Goal: Task Accomplishment & Management: Complete application form

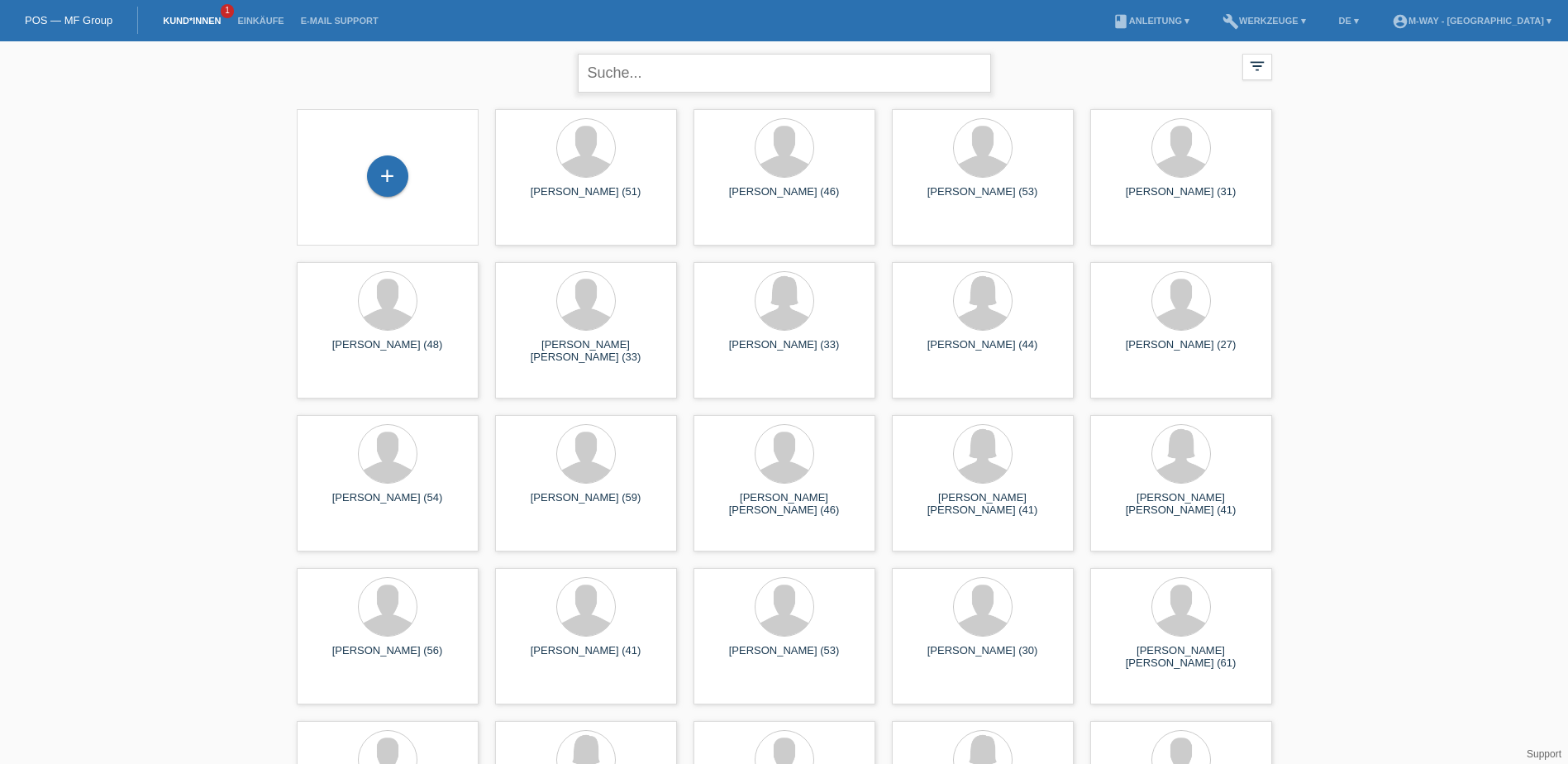
click at [632, 74] on input "text" at bounding box center [784, 73] width 414 height 39
paste input "[PERSON_NAME]"
type input "[PERSON_NAME]"
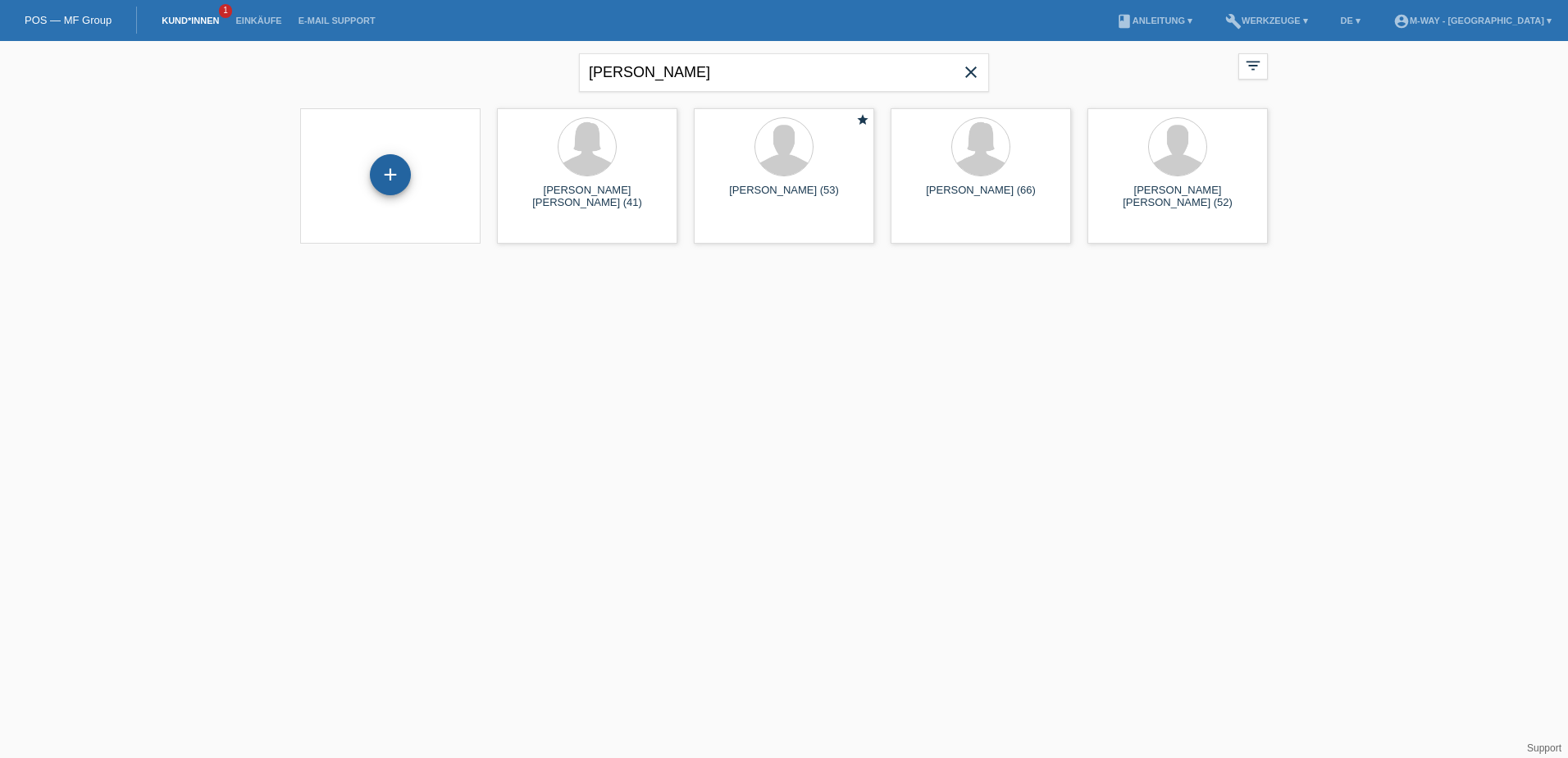
click at [383, 178] on div "+" at bounding box center [390, 174] width 41 height 41
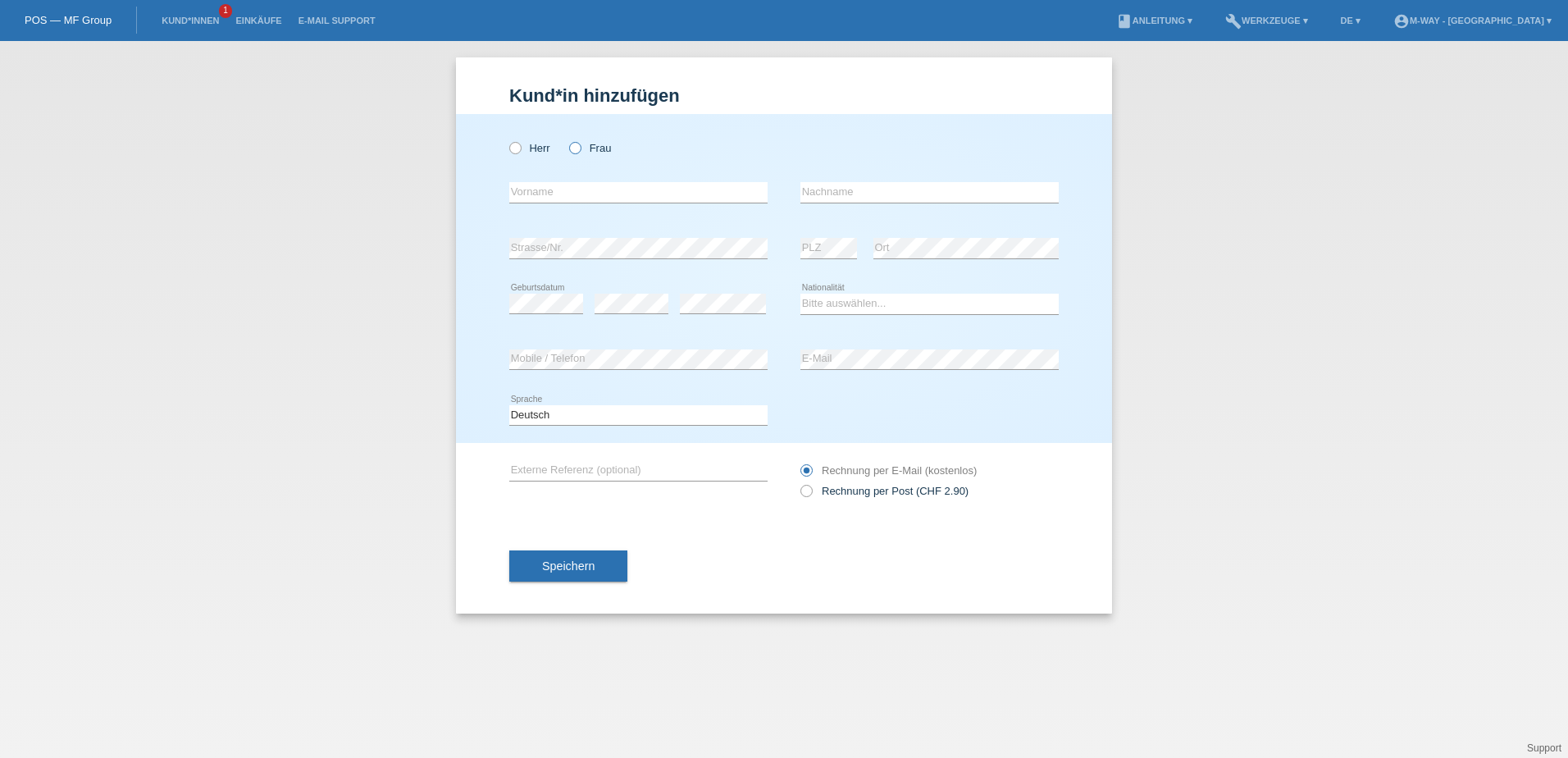
click at [567, 139] on icon at bounding box center [567, 139] width 0 height 0
click at [579, 150] on input "Frau" at bounding box center [574, 147] width 11 height 11
radio input "true"
click at [572, 195] on input "text" at bounding box center [638, 192] width 258 height 20
type input "[PERSON_NAME]"
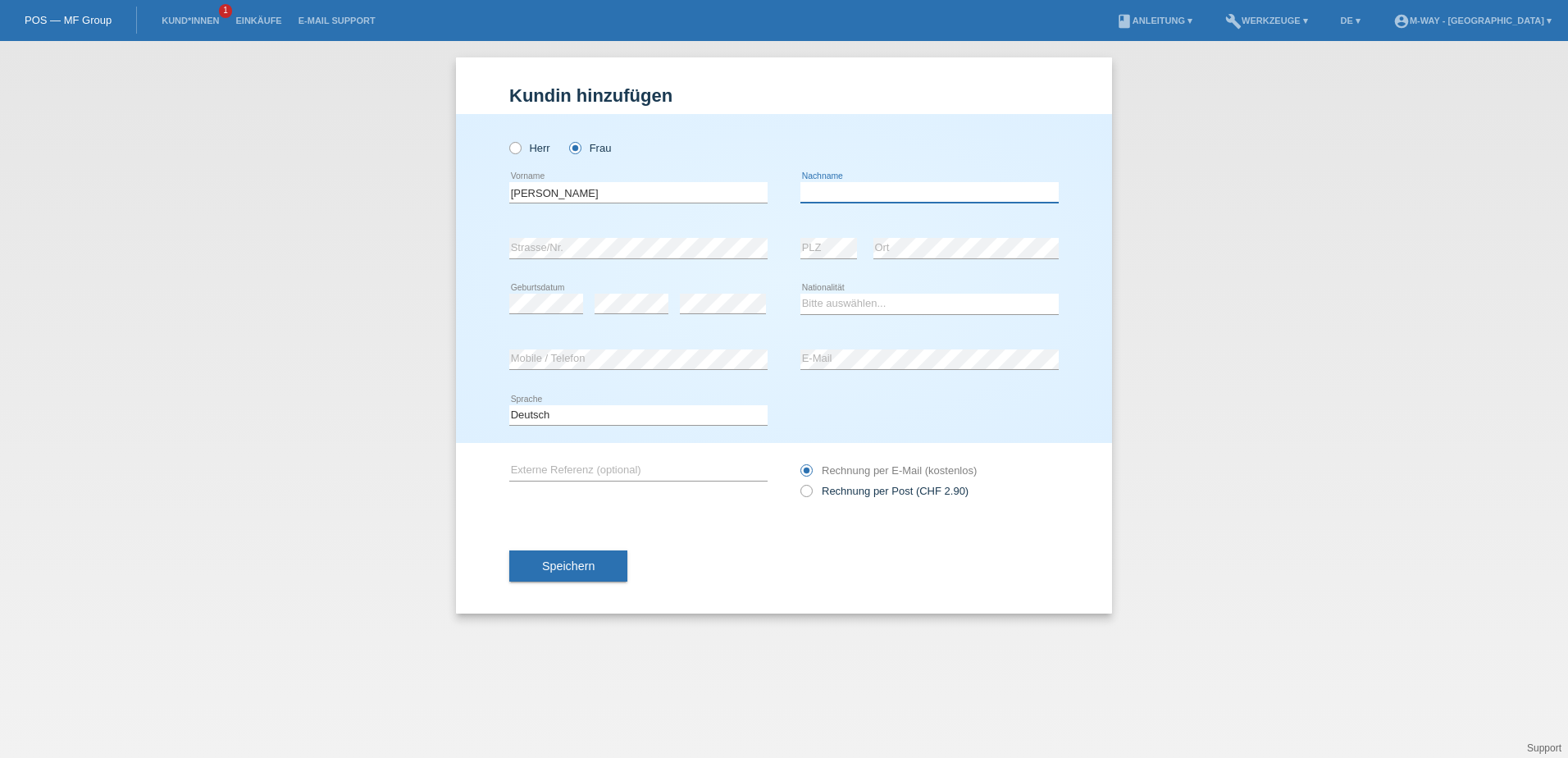
click at [846, 193] on input "text" at bounding box center [930, 192] width 258 height 20
paste input "[PERSON_NAME]"
click at [838, 191] on input "[PERSON_NAME]" at bounding box center [930, 192] width 258 height 20
type input "[PERSON_NAME]"
click at [869, 305] on select "Bitte auswählen... Schweiz Deutschland Liechtenstein Österreich ------------ Af…" at bounding box center [930, 303] width 258 height 19
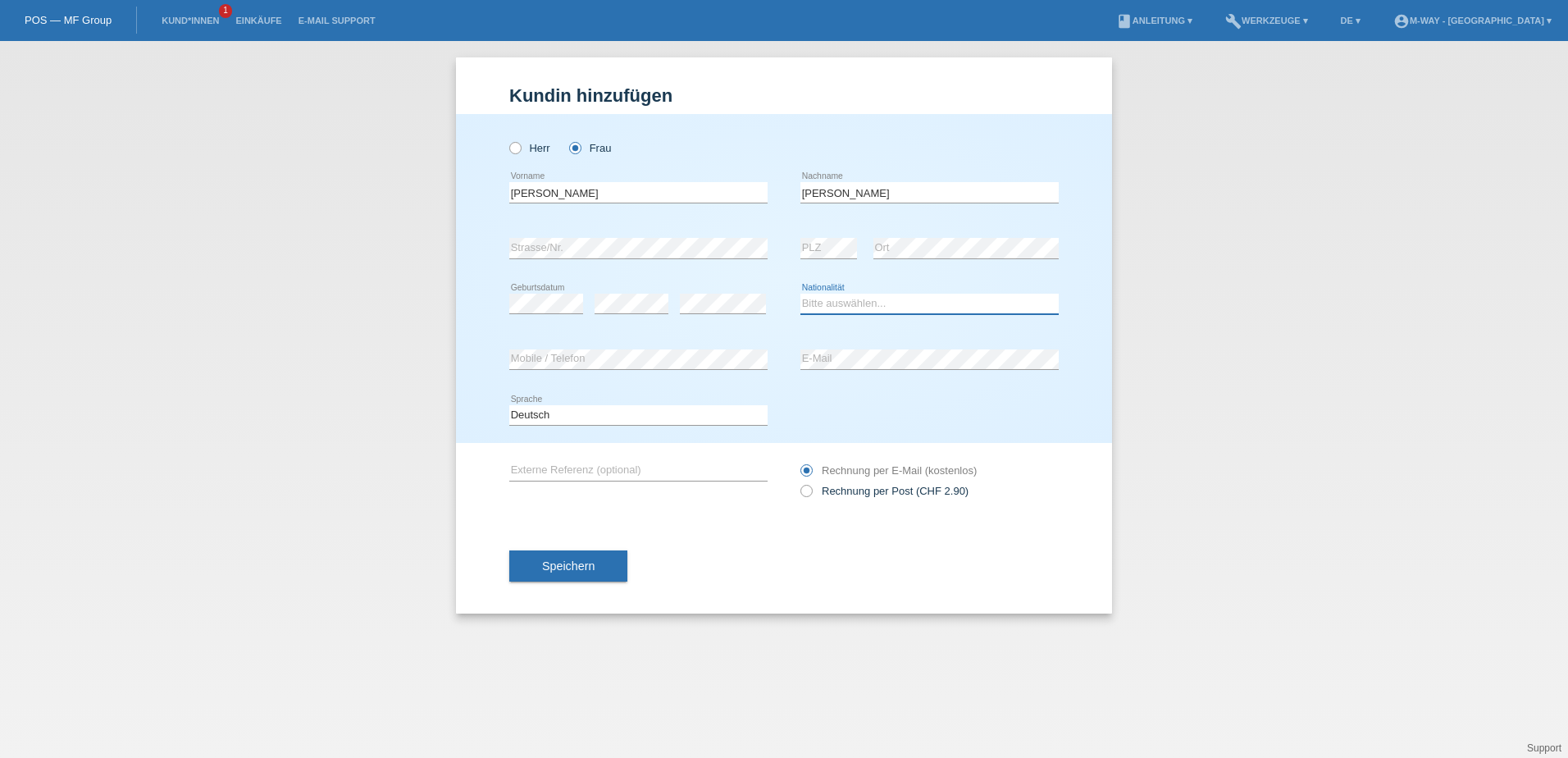
select select "CH"
click at [801, 294] on select "Bitte auswählen... Schweiz Deutschland Liechtenstein Österreich ------------ Af…" at bounding box center [930, 303] width 258 height 19
click at [597, 554] on button "Speichern" at bounding box center [568, 565] width 118 height 31
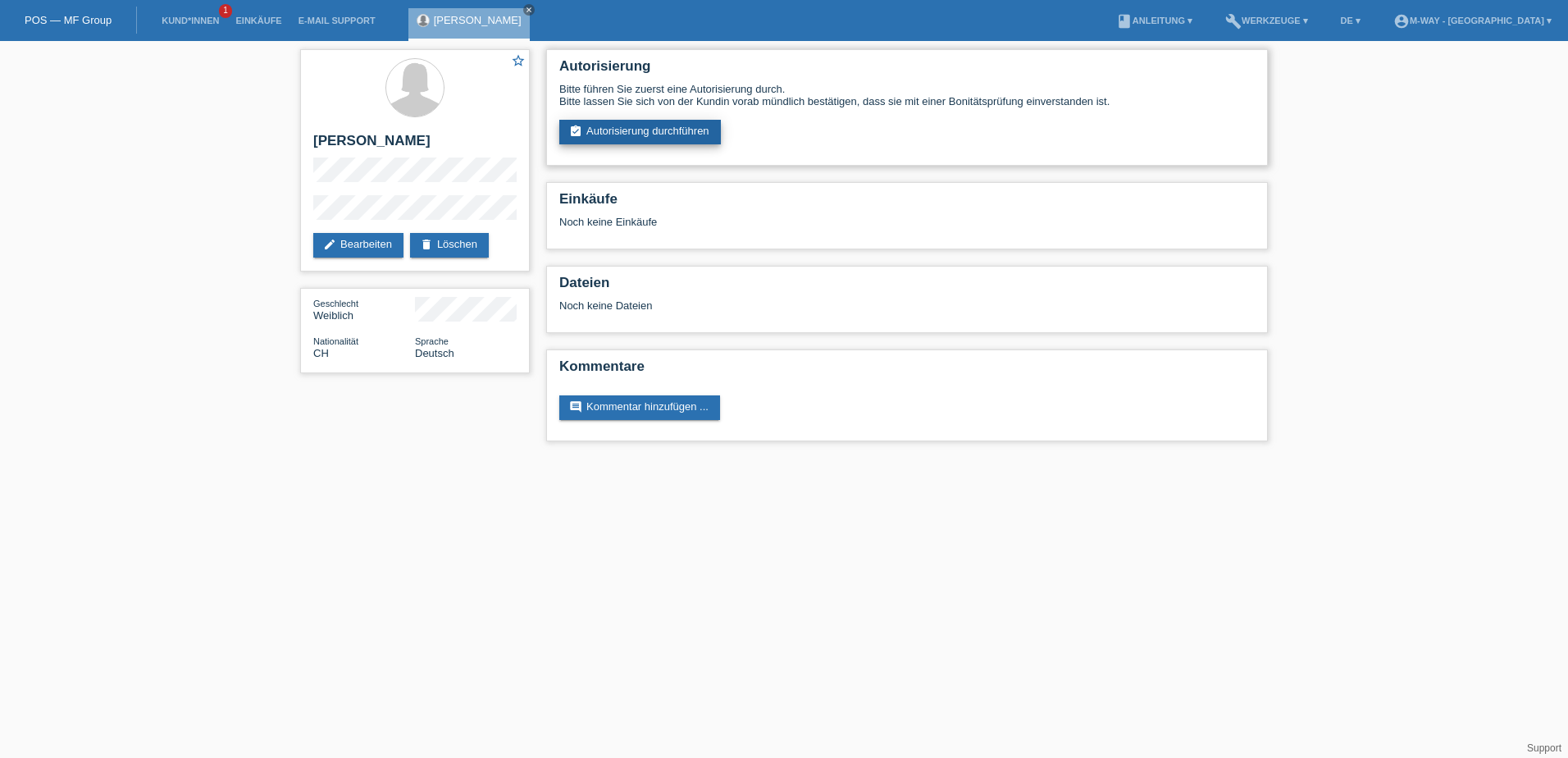
click at [623, 130] on link "assignment_turned_in Autorisierung durchführen" at bounding box center [640, 131] width 162 height 24
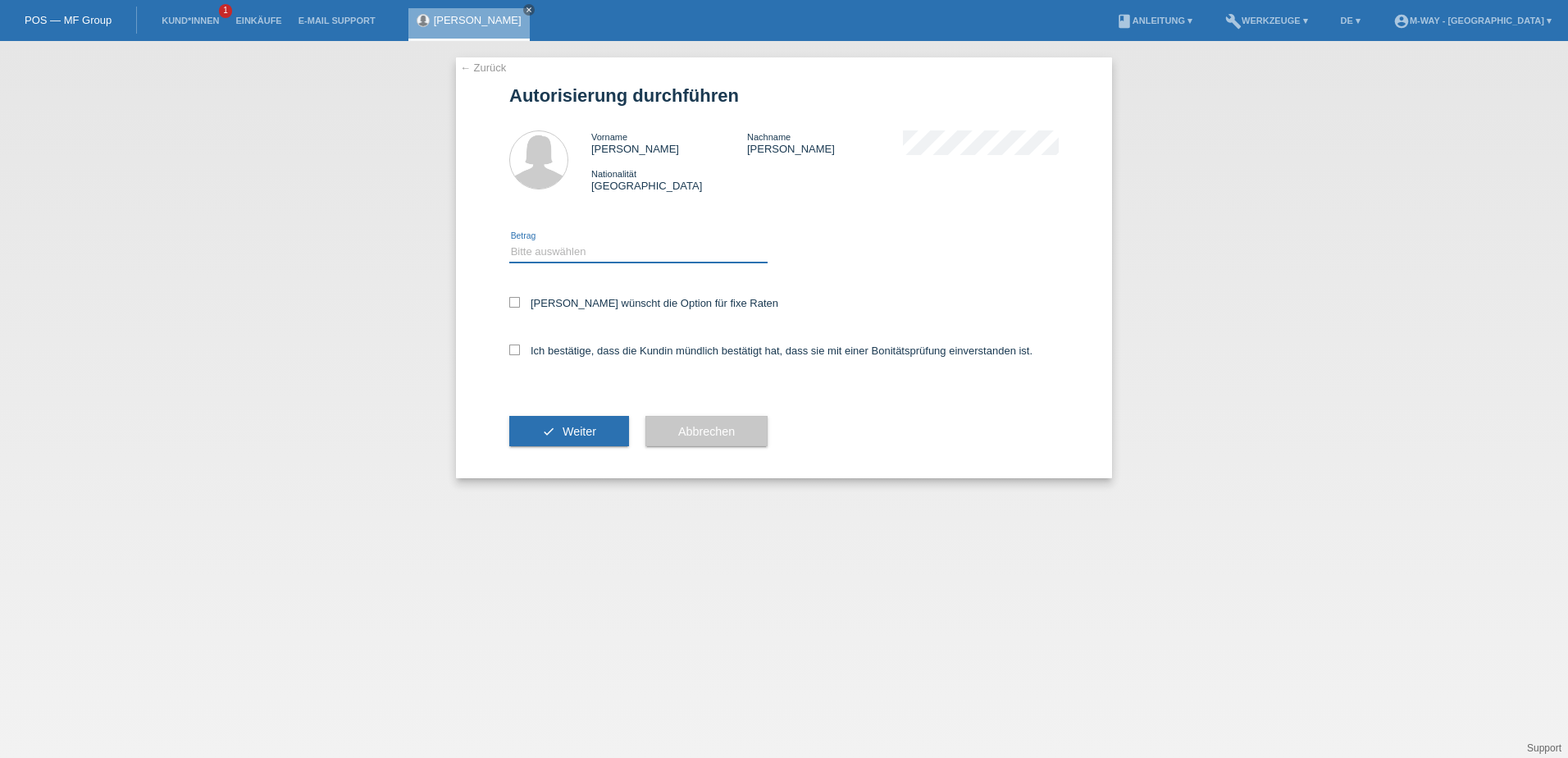
click at [597, 257] on select "Bitte auswählen CHF 1.00 - CHF 499.00 CHF 500.00 - CHF 1'999.00 CHF 2'000.00 - …" at bounding box center [638, 251] width 258 height 19
select select "3"
click at [509, 242] on select "Bitte auswählen CHF 1.00 - CHF 499.00 CHF 500.00 - CHF 1'999.00 CHF 2'000.00 - …" at bounding box center [638, 251] width 258 height 19
click at [590, 307] on label "Kundin wünscht die Option für fixe Raten" at bounding box center [643, 302] width 269 height 13
click at [520, 307] on input "Kundin wünscht die Option für fixe Raten" at bounding box center [514, 302] width 11 height 11
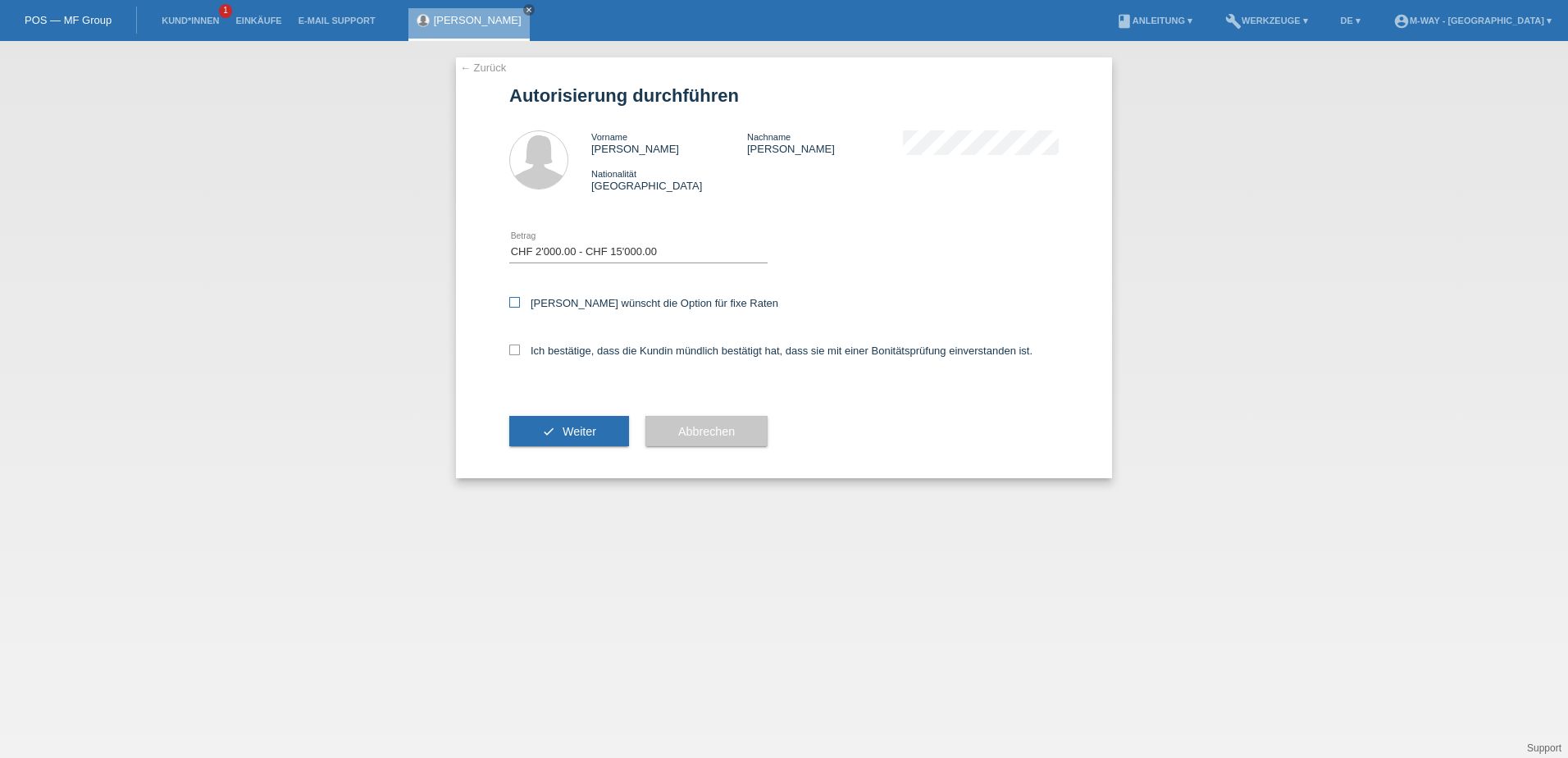
checkbox input "true"
click at [598, 342] on div "Ich bestätige, dass die Kundin mündlich bestätigt hat, dass sie mit einer Bonit…" at bounding box center [784, 356] width 549 height 56
click at [603, 350] on label "Ich bestätige, dass die Kundin mündlich bestätigt hat, dass sie mit einer Bonit…" at bounding box center [771, 350] width 524 height 13
click at [520, 350] on input "Ich bestätige, dass die Kundin mündlich bestätigt hat, dass sie mit einer Bonit…" at bounding box center [514, 349] width 11 height 11
checkbox input "true"
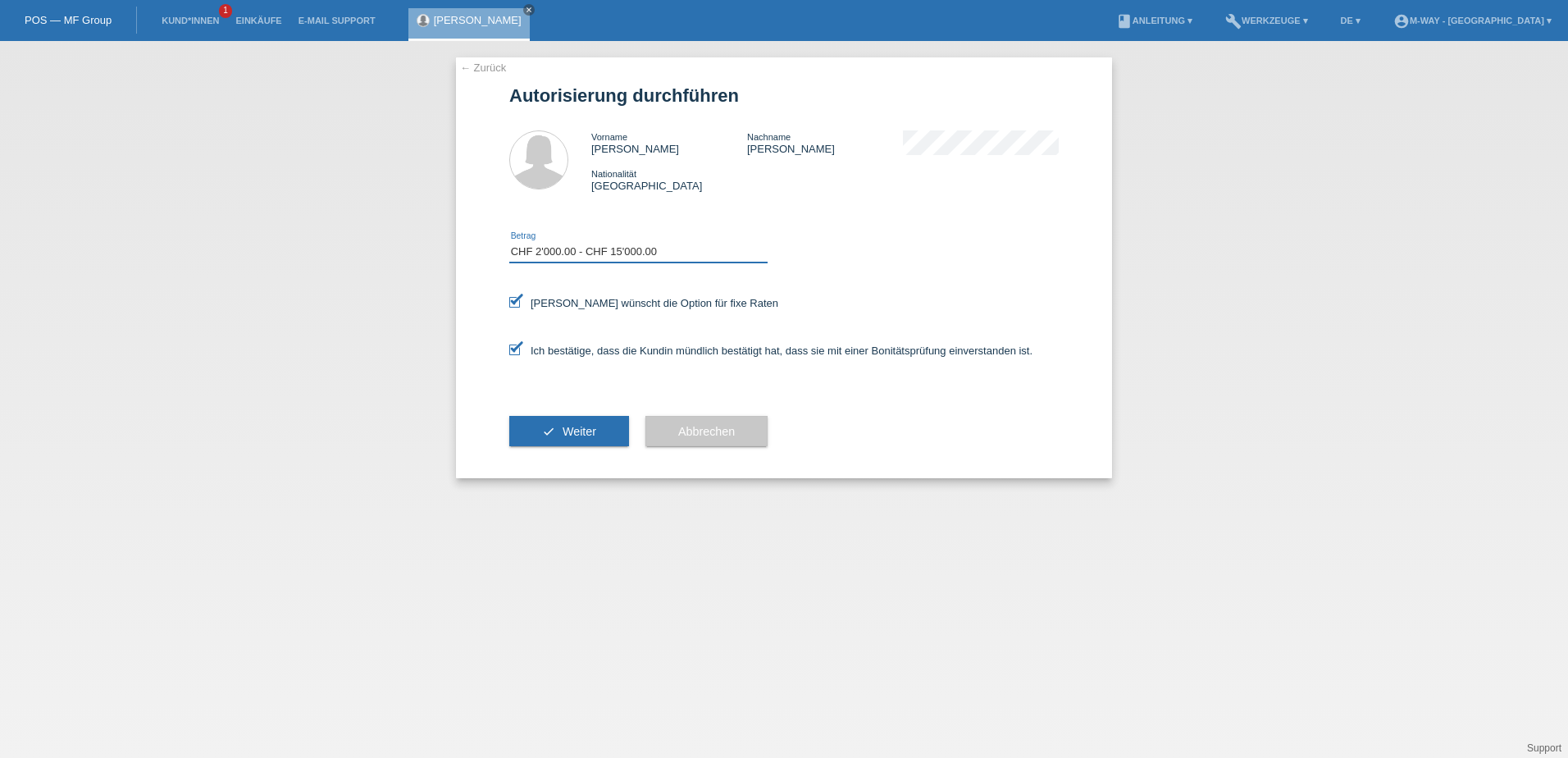
click at [593, 250] on select "Bitte auswählen CHF 1.00 - CHF 499.00 CHF 500.00 - CHF 1'999.00 CHF 2'000.00 - …" at bounding box center [638, 251] width 258 height 19
select select "2"
click at [509, 242] on select "Bitte auswählen CHF 1.00 - CHF 499.00 CHF 500.00 - CHF 1'999.00 CHF 2'000.00 - …" at bounding box center [638, 251] width 258 height 19
click at [585, 440] on button "check Weiter" at bounding box center [569, 431] width 120 height 31
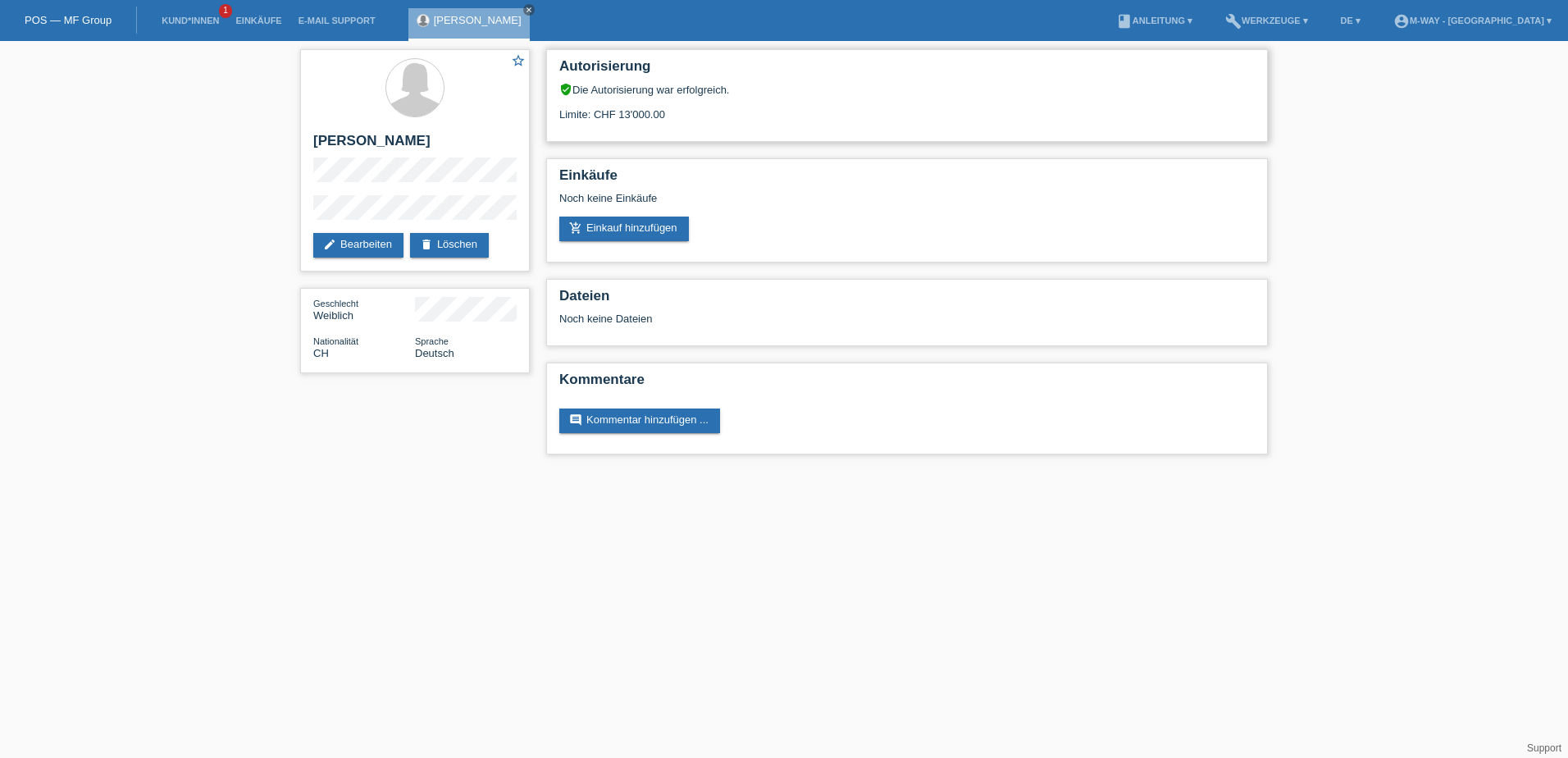
drag, startPoint x: 702, startPoint y: 107, endPoint x: 684, endPoint y: 112, distance: 18.7
click at [702, 107] on div "Limite: CHF 13'000.00" at bounding box center [907, 108] width 695 height 24
click at [683, 115] on div "Limite: CHF 13'000.00" at bounding box center [907, 108] width 695 height 24
click at [654, 127] on div "Autorisierung verified_user Die Autorisierung war erfolgreich. Limite: CHF 13'0…" at bounding box center [907, 95] width 722 height 93
click at [645, 233] on link "add_shopping_cart Einkauf hinzufügen" at bounding box center [624, 228] width 130 height 24
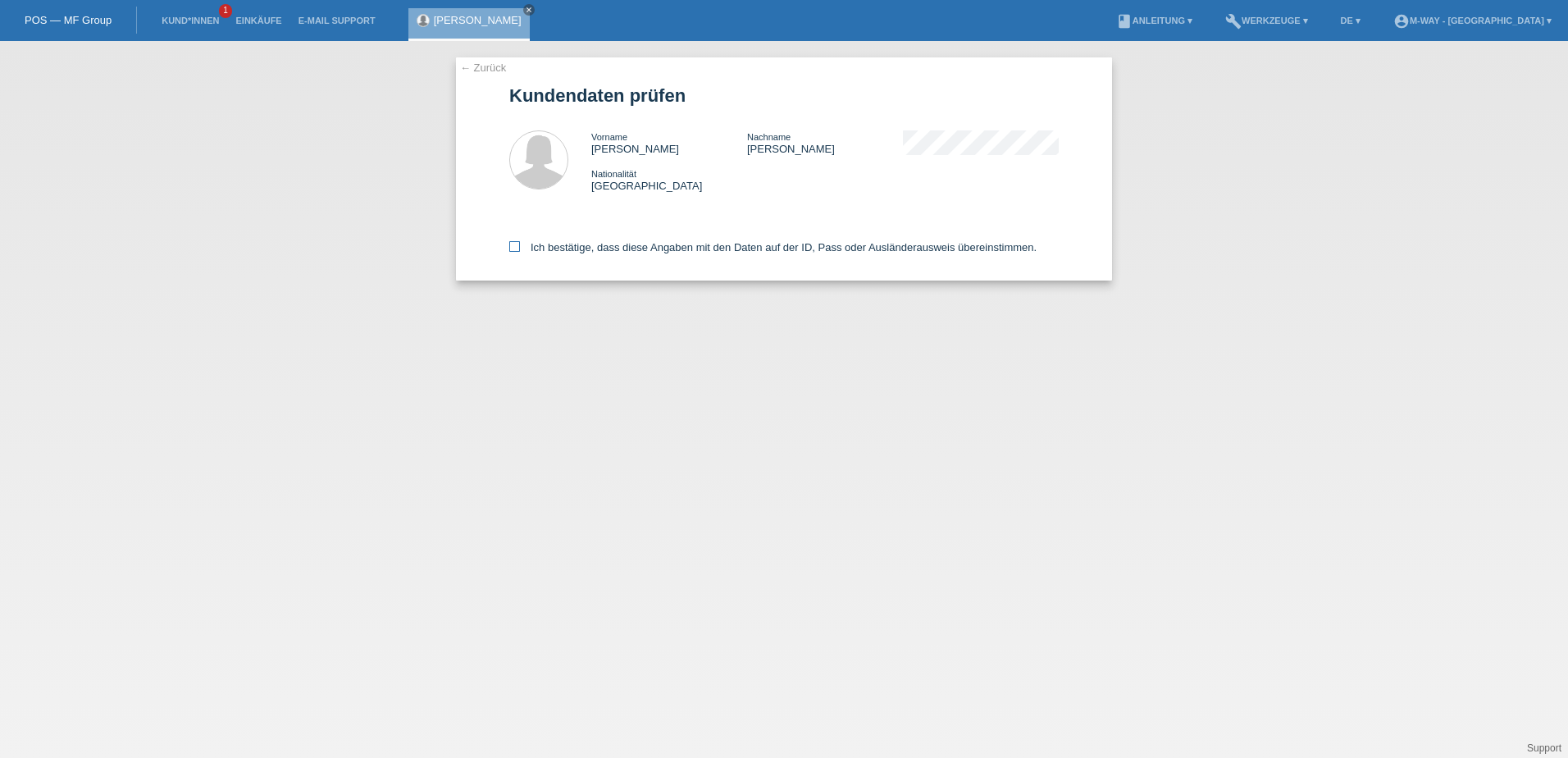
click at [529, 252] on label "Ich bestätige, dass diese Angaben mit den Daten auf der ID, Pass oder Ausländer…" at bounding box center [773, 247] width 528 height 13
click at [520, 252] on input "Ich bestätige, dass diese Angaben mit den Daten auf der ID, Pass oder Ausländer…" at bounding box center [514, 246] width 11 height 11
checkbox input "true"
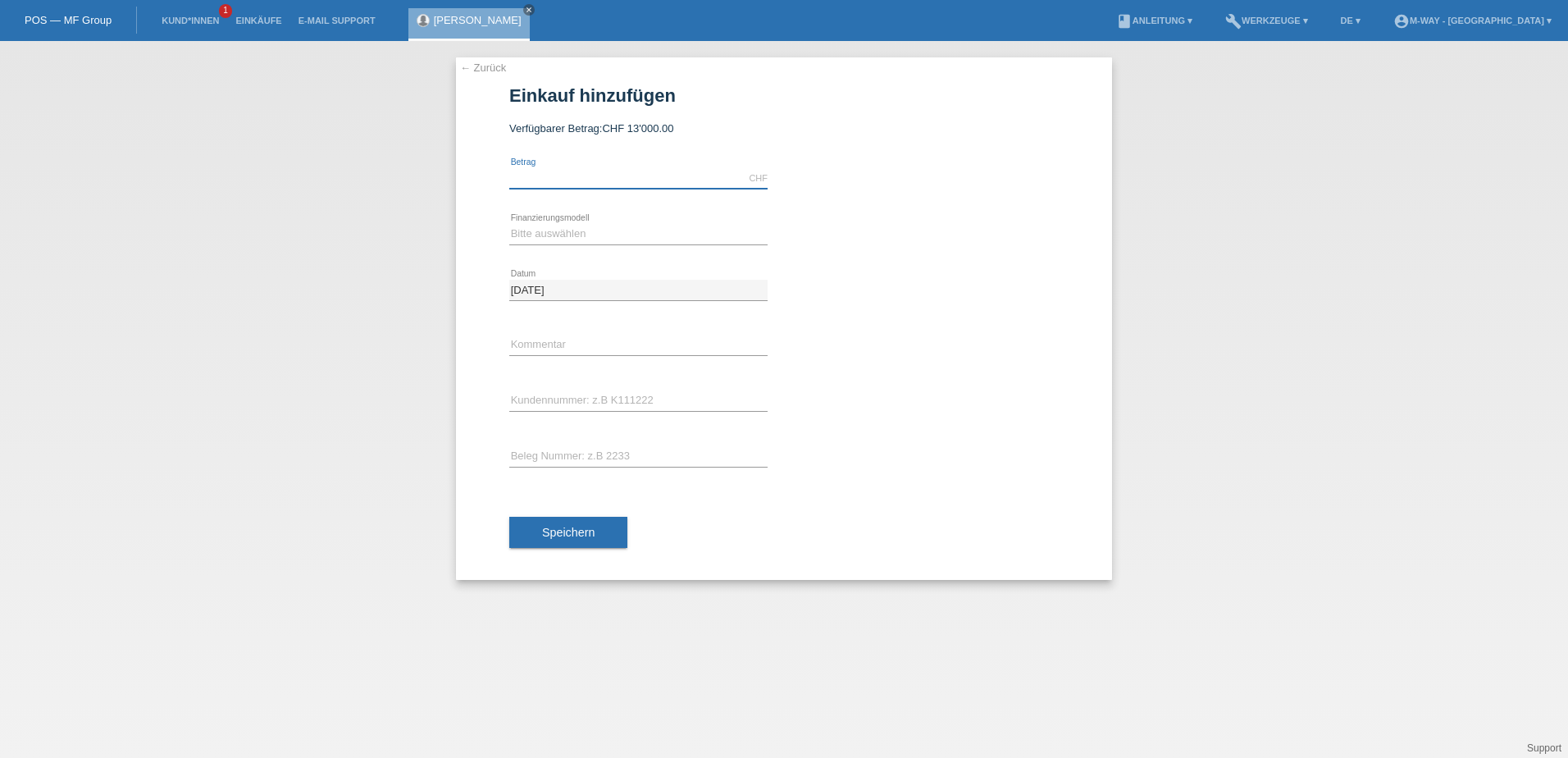
click at [611, 177] on input "text" at bounding box center [638, 178] width 258 height 20
click at [584, 182] on input "text" at bounding box center [638, 178] width 258 height 20
